Goal: Transaction & Acquisition: Purchase product/service

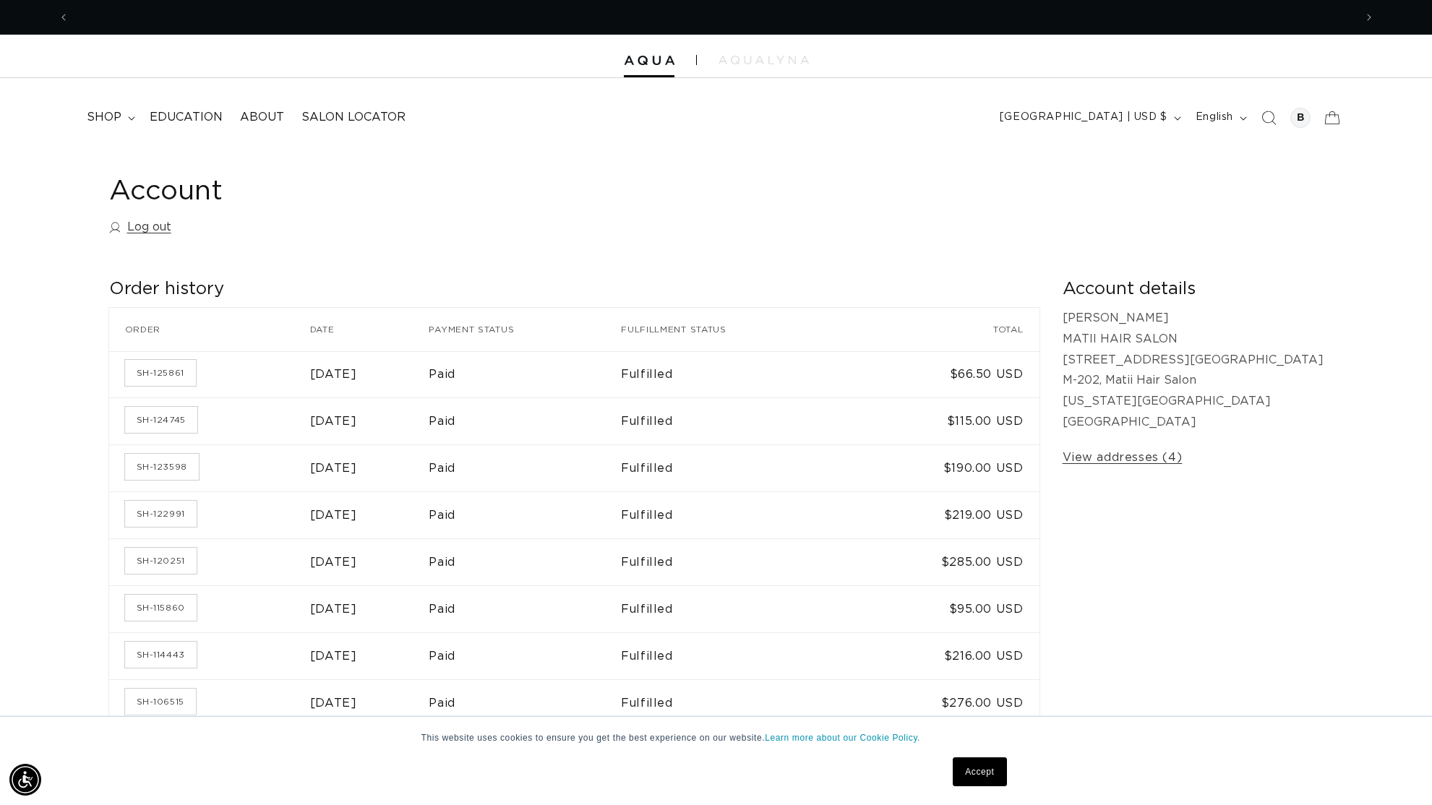
scroll to position [0, 2570]
click at [329, 425] on time "[DATE]" at bounding box center [333, 422] width 47 height 12
click at [111, 126] on summary "shop" at bounding box center [109, 117] width 63 height 33
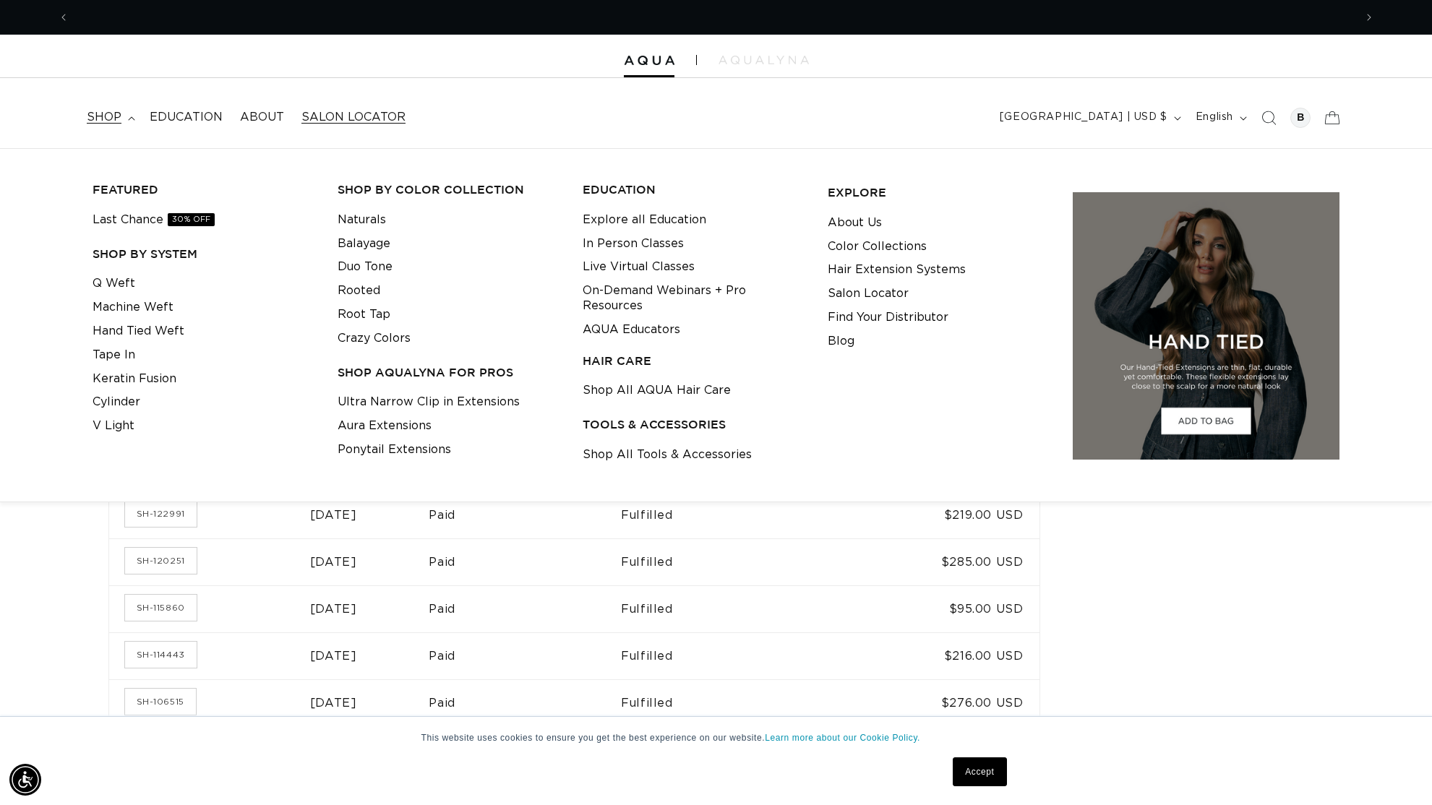
scroll to position [0, 1285]
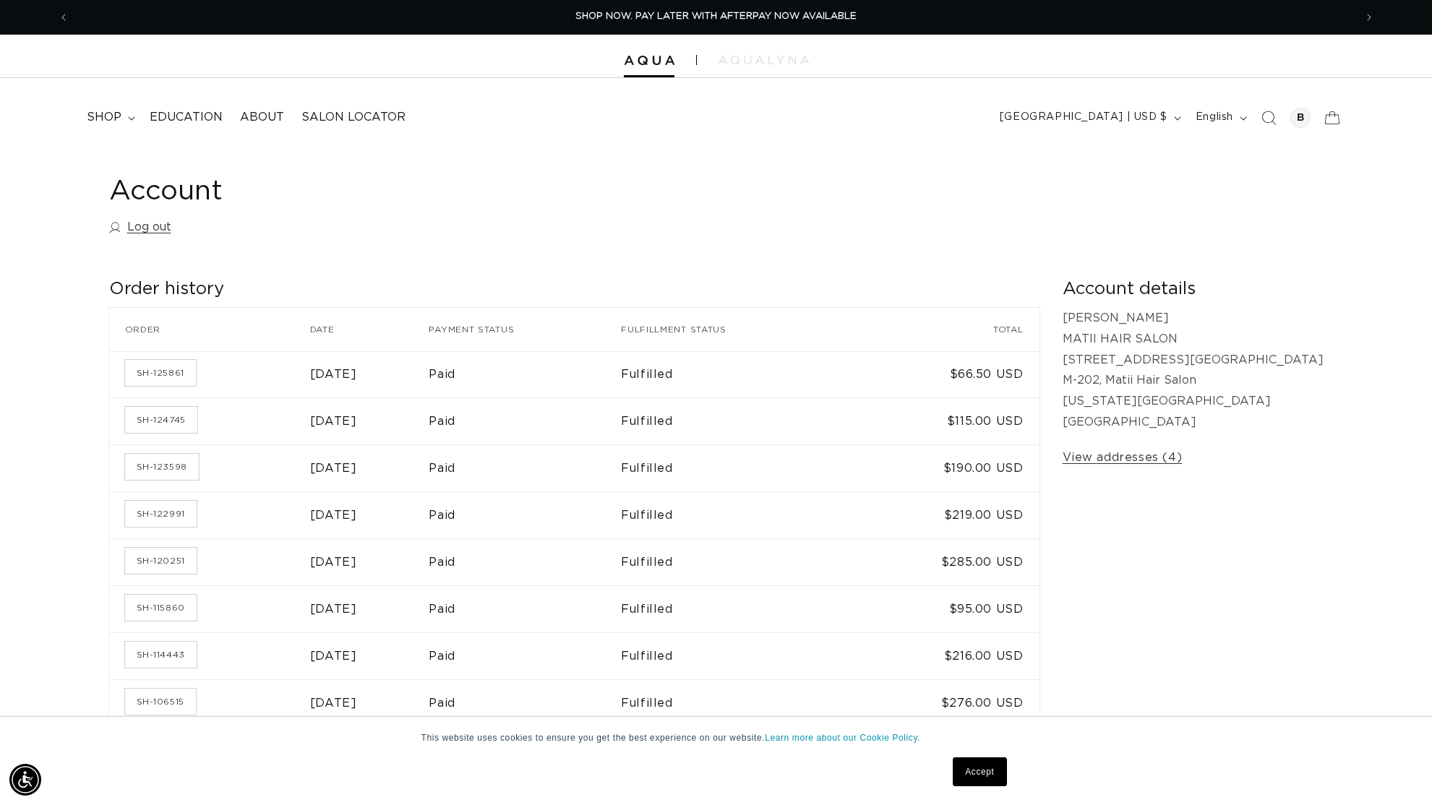
click at [470, 116] on nav "shop FEATURED Last Chance 30% OFF SHOP BY SYSTEM Q Weft Machine Weft Hand Tied …" at bounding box center [390, 117] width 624 height 33
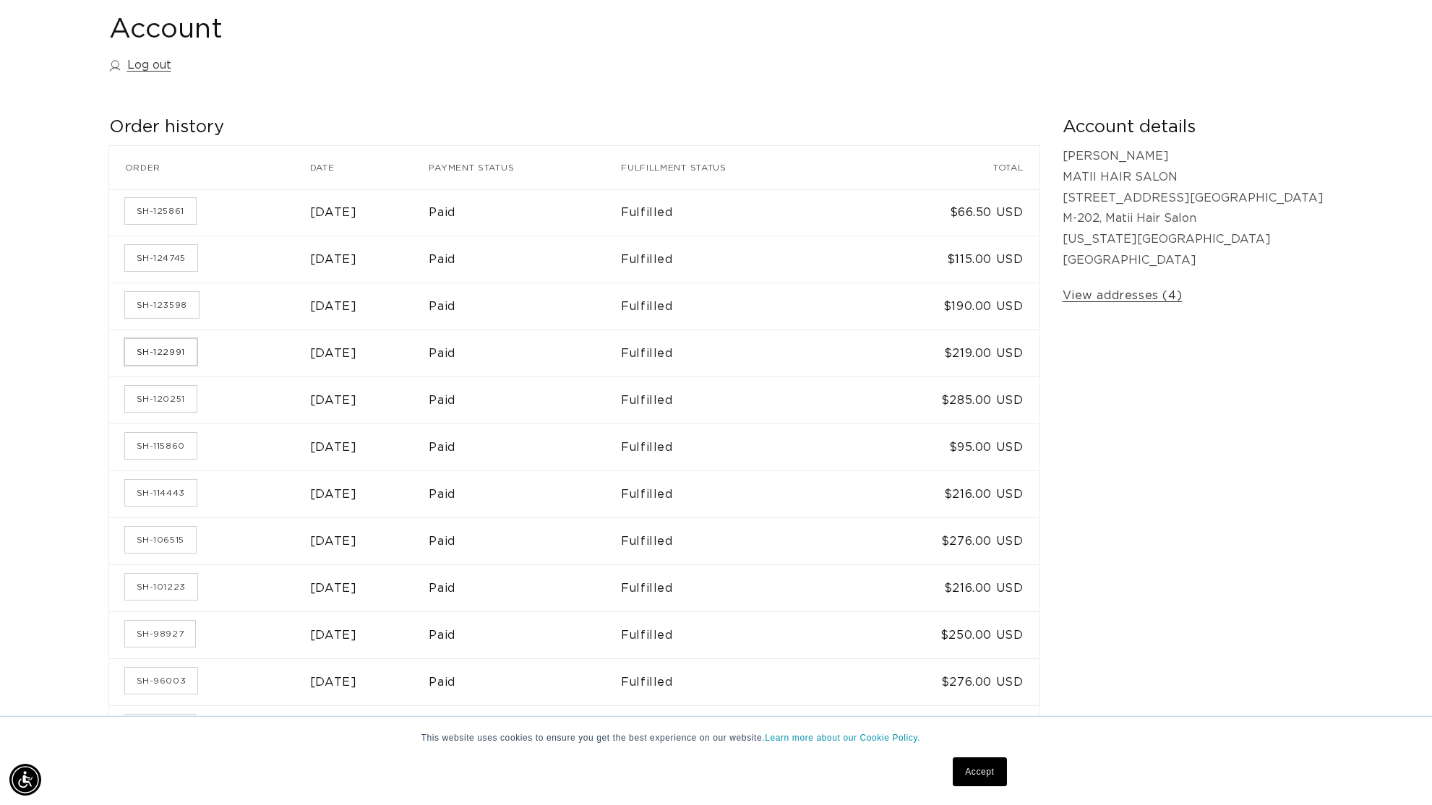
click at [188, 353] on link "SH-122991" at bounding box center [161, 352] width 72 height 26
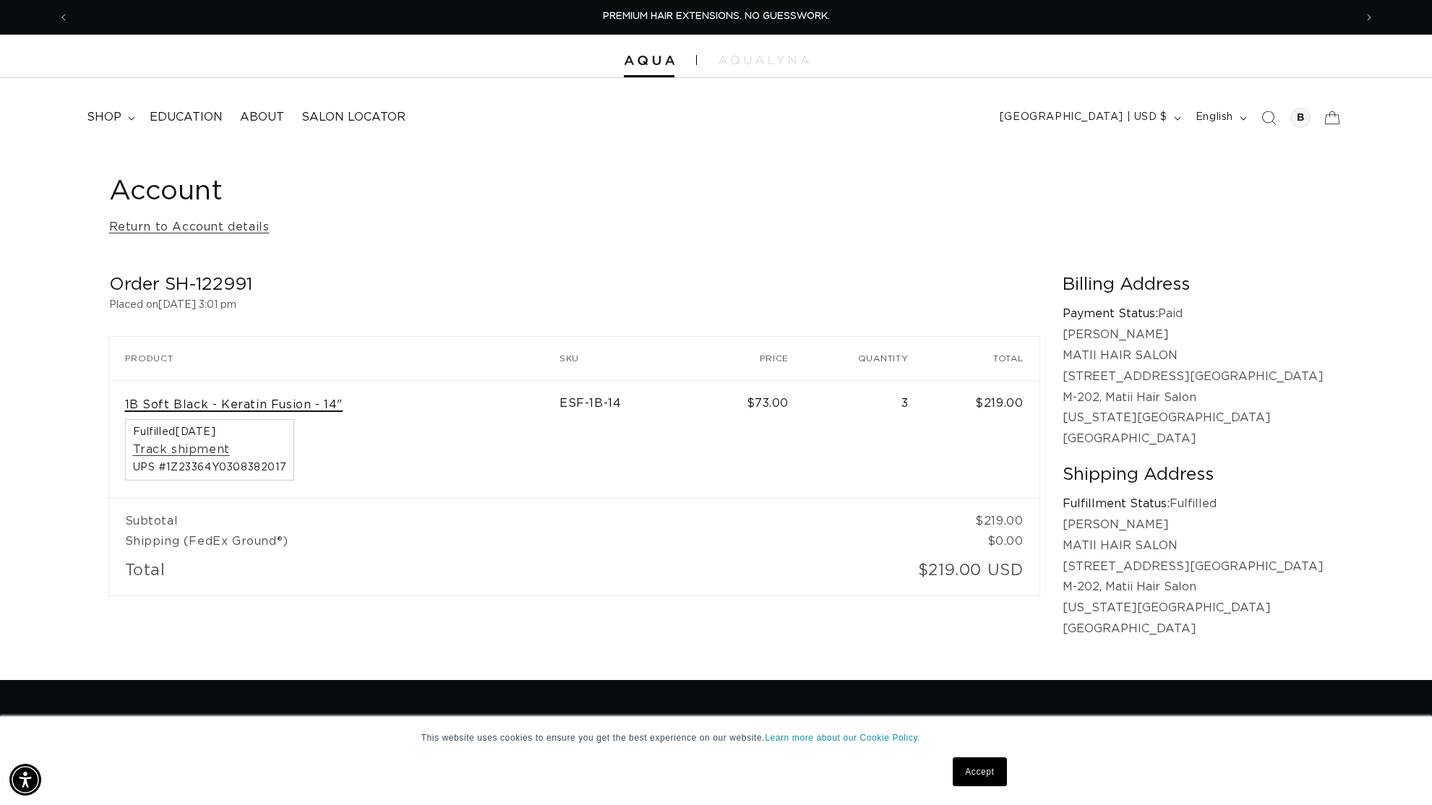
click at [281, 404] on link "1B Soft Black - Keratin Fusion - 14"" at bounding box center [234, 404] width 218 height 15
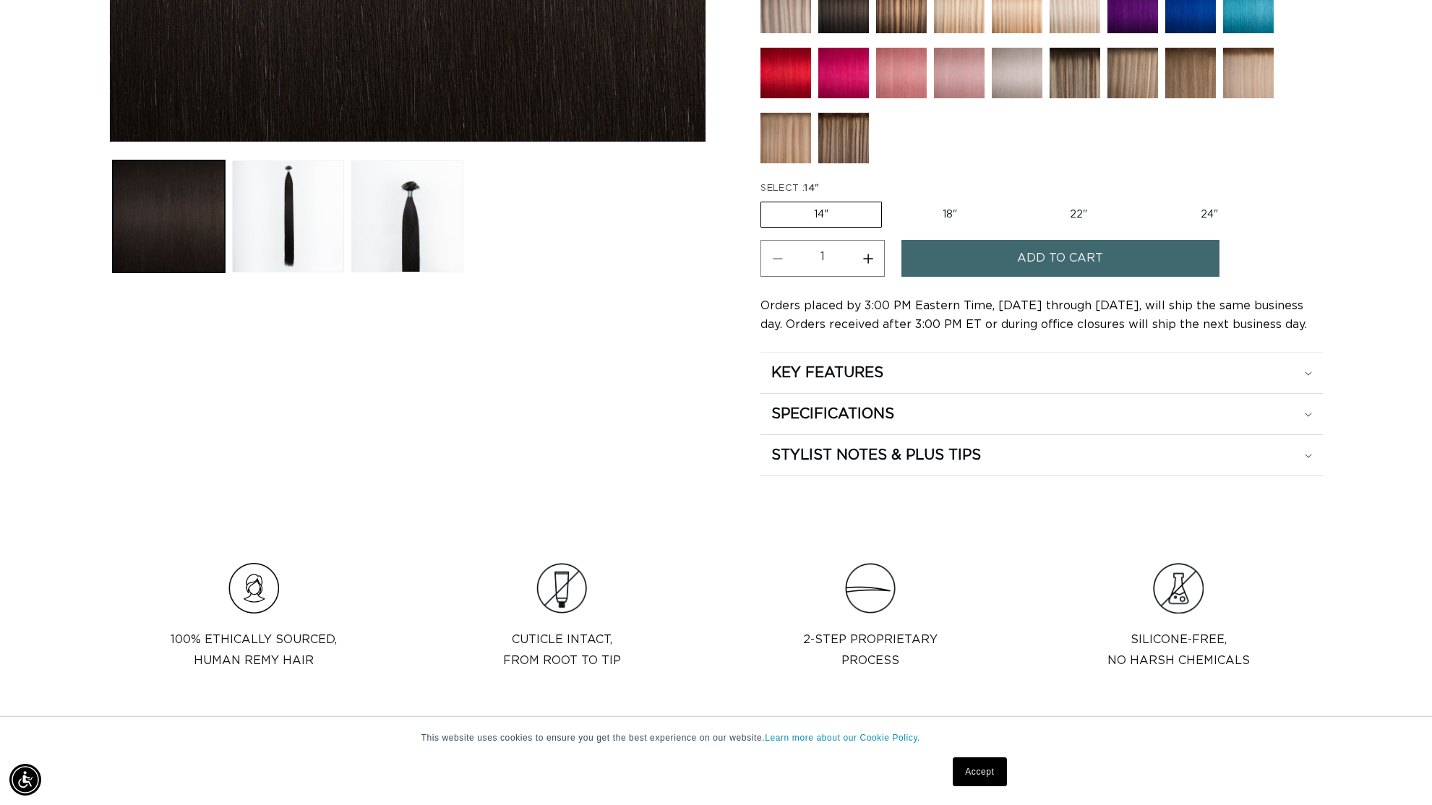
click at [996, 266] on button "Add to cart" at bounding box center [1060, 258] width 318 height 37
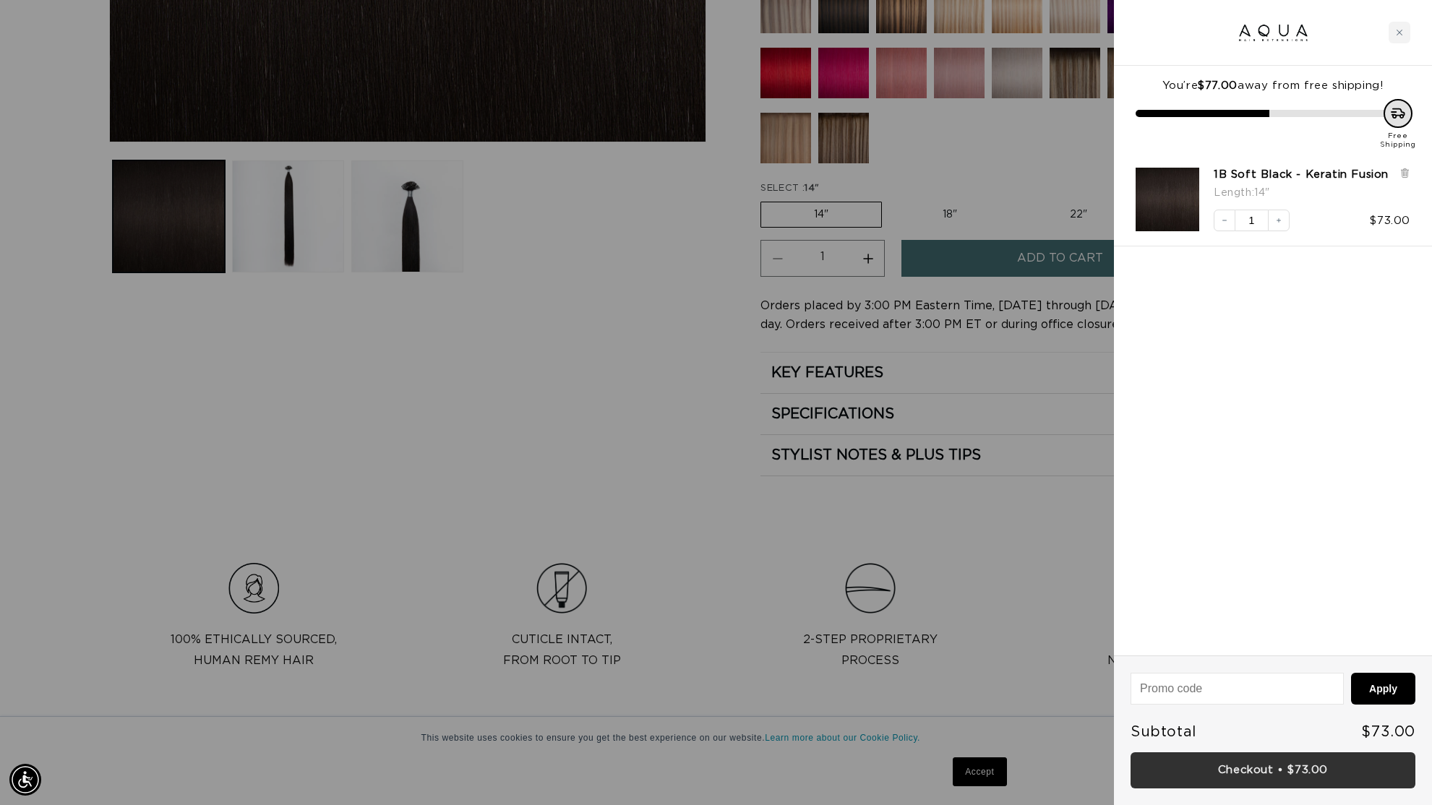
scroll to position [0, 2570]
click at [1250, 767] on link "Checkout • $73.00" at bounding box center [1272, 770] width 285 height 37
